Goal: Information Seeking & Learning: Find specific fact

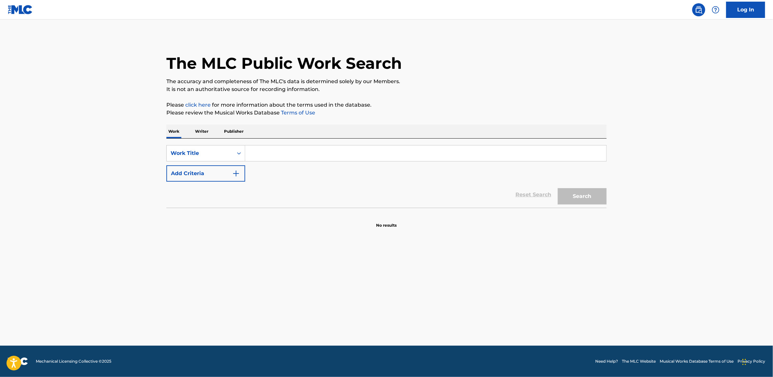
click at [298, 151] on input "Search Form" at bounding box center [425, 153] width 361 height 16
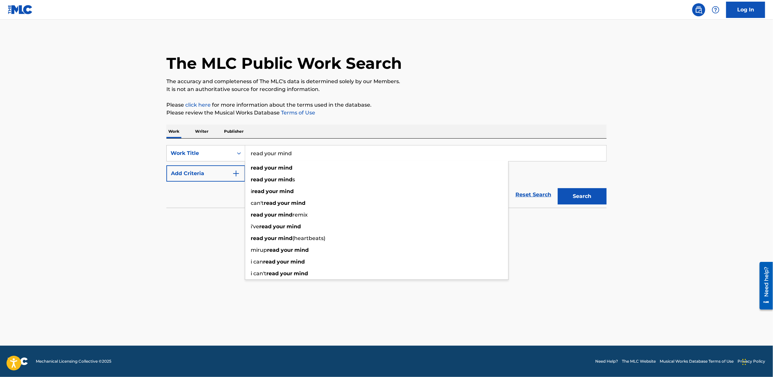
type input "read your mind"
click at [209, 178] on button "Add Criteria" at bounding box center [205, 173] width 79 height 16
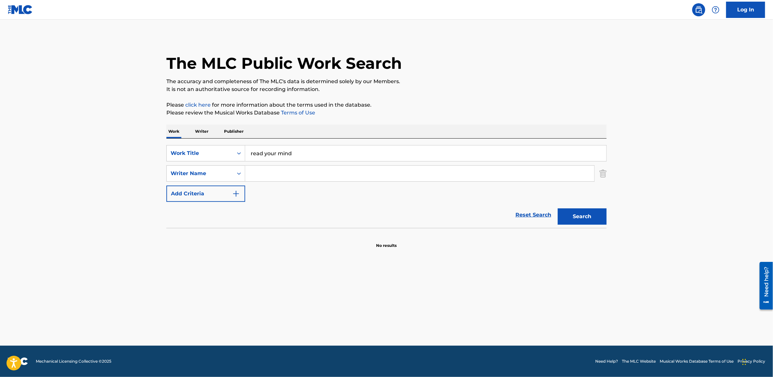
click at [283, 175] on input "Search Form" at bounding box center [419, 174] width 349 height 16
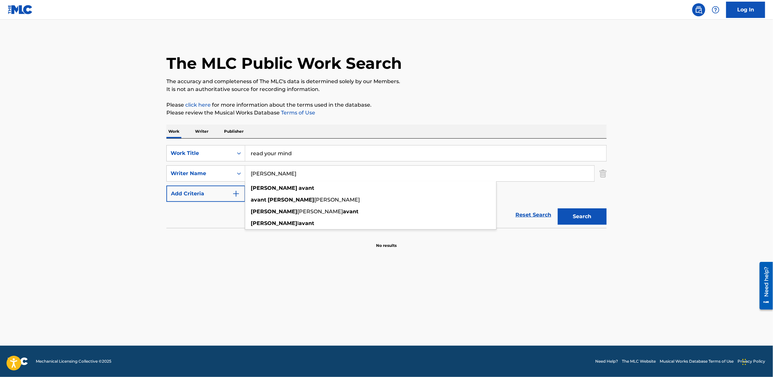
type input "[PERSON_NAME]"
click at [558, 208] on button "Search" at bounding box center [582, 216] width 49 height 16
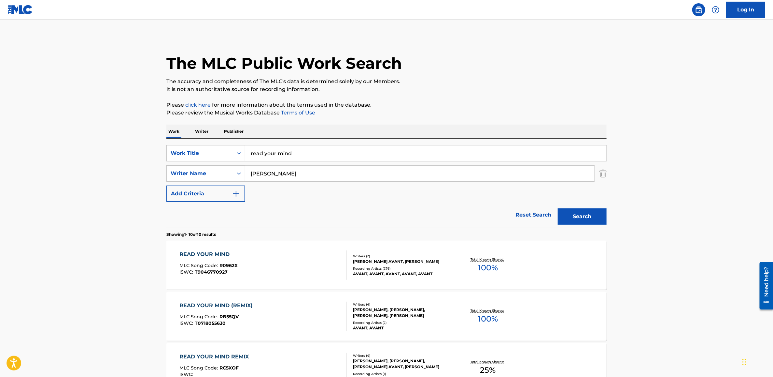
click at [213, 256] on div "READ YOUR MIND" at bounding box center [209, 254] width 58 height 8
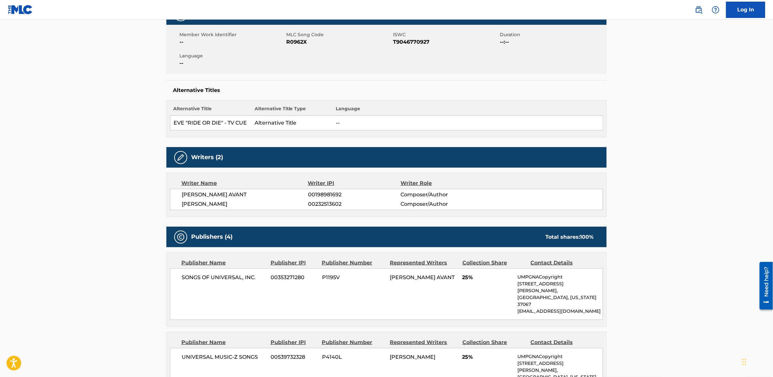
scroll to position [53, 0]
